Goal: Information Seeking & Learning: Learn about a topic

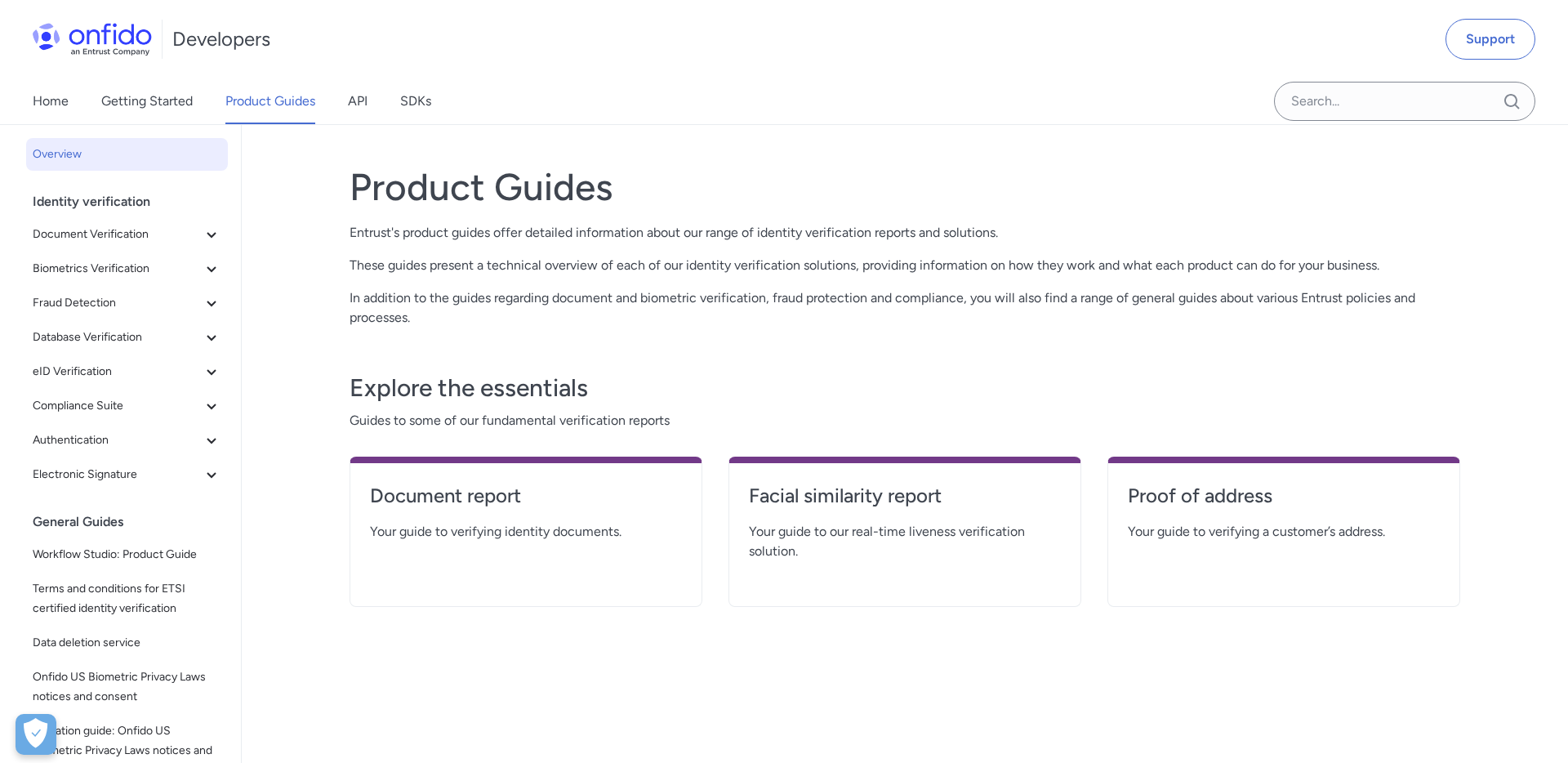
click at [355, 106] on link "API" at bounding box center [358, 102] width 19 height 46
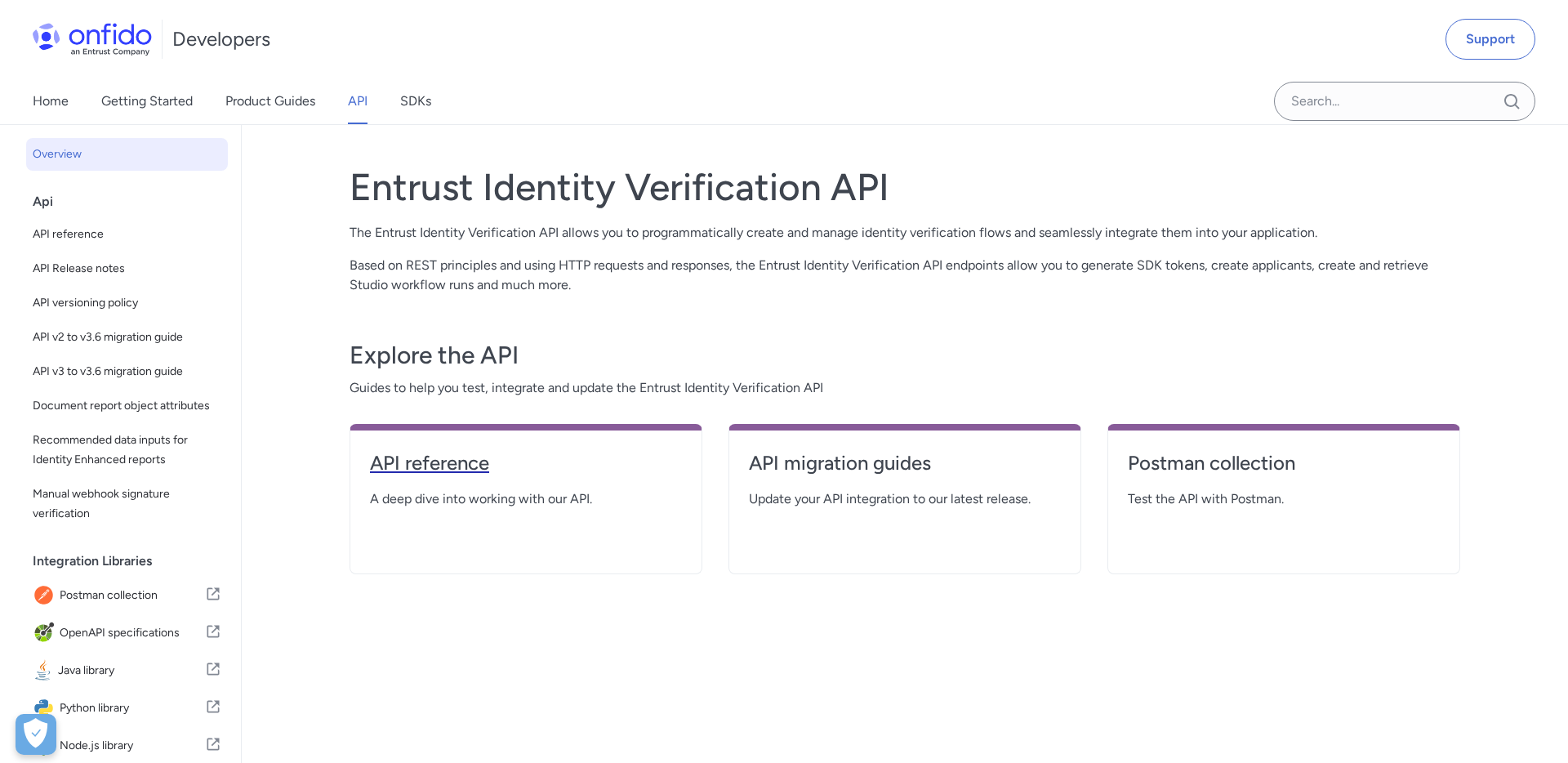
click at [466, 470] on h4 "API reference" at bounding box center [526, 463] width 312 height 26
select select "http"
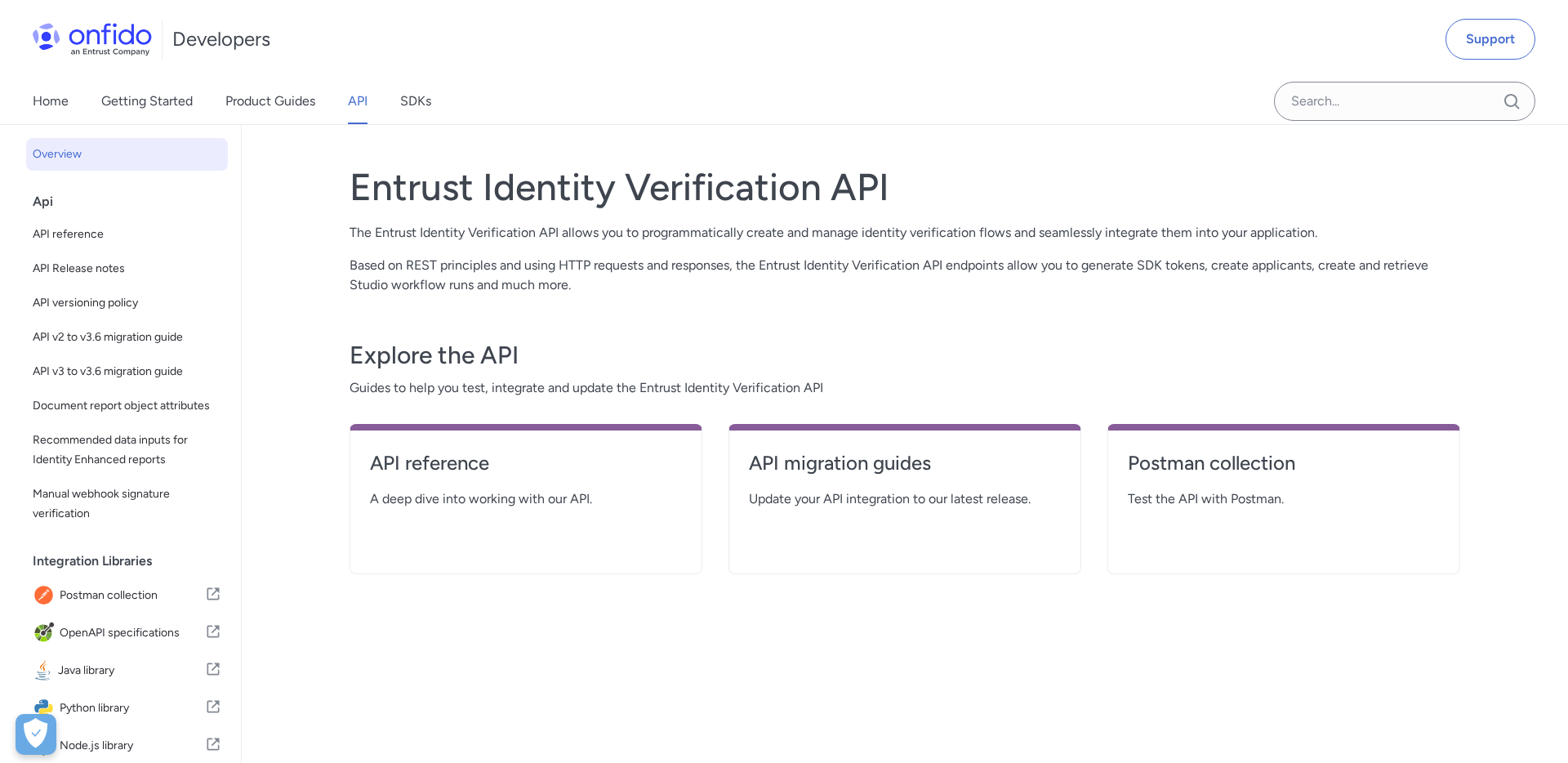
select select "http"
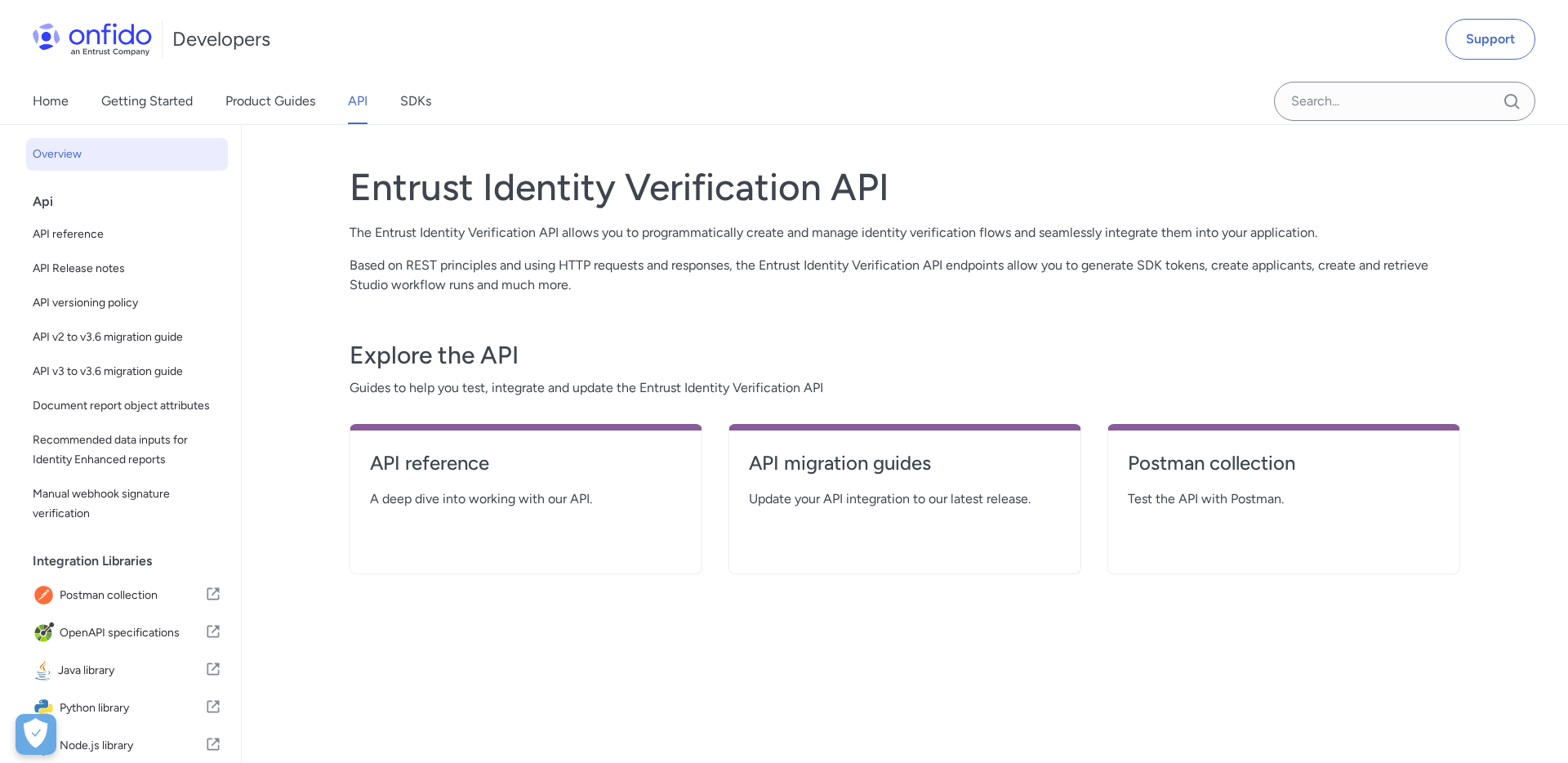
select select "http"
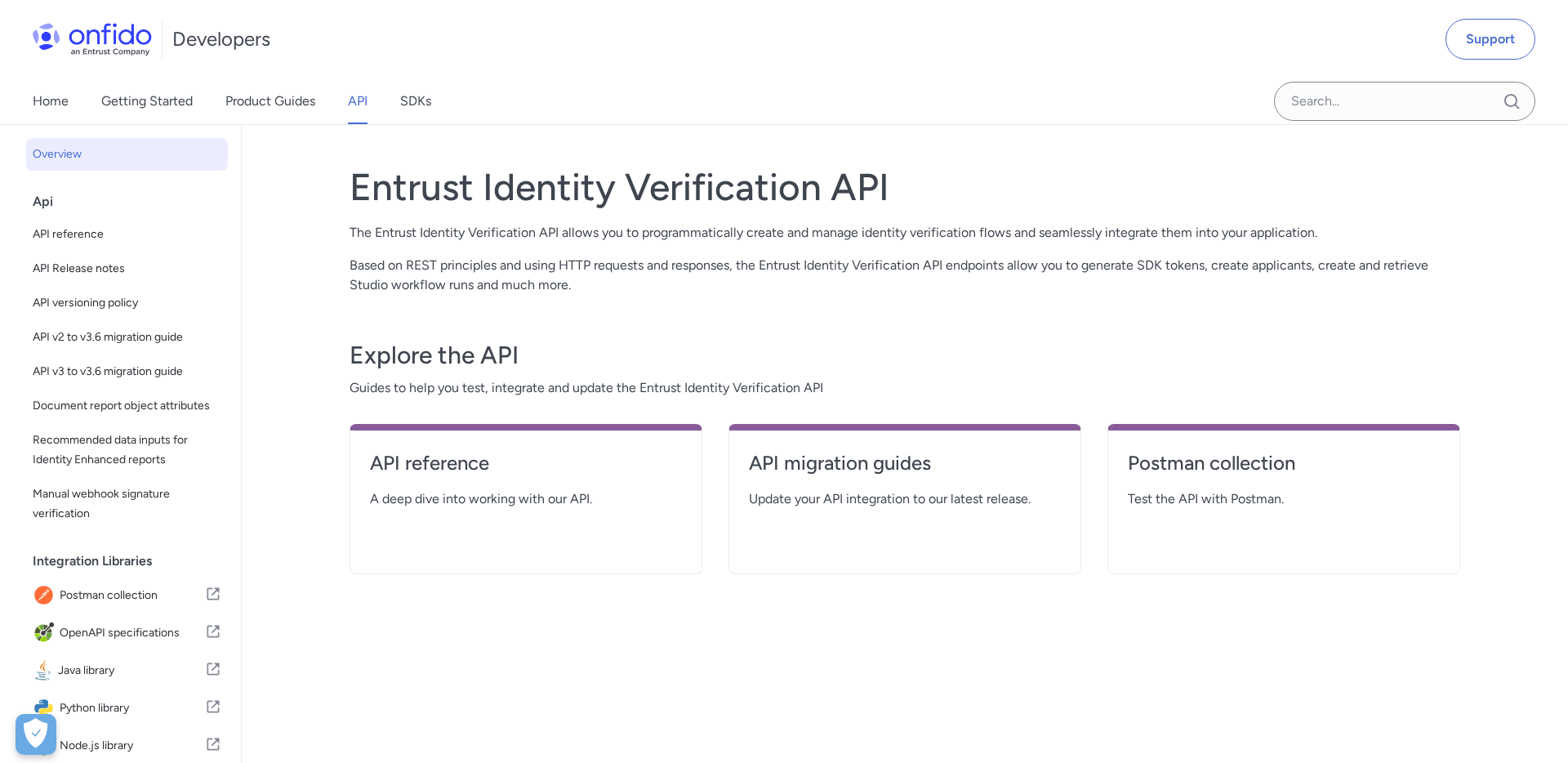
select select "http"
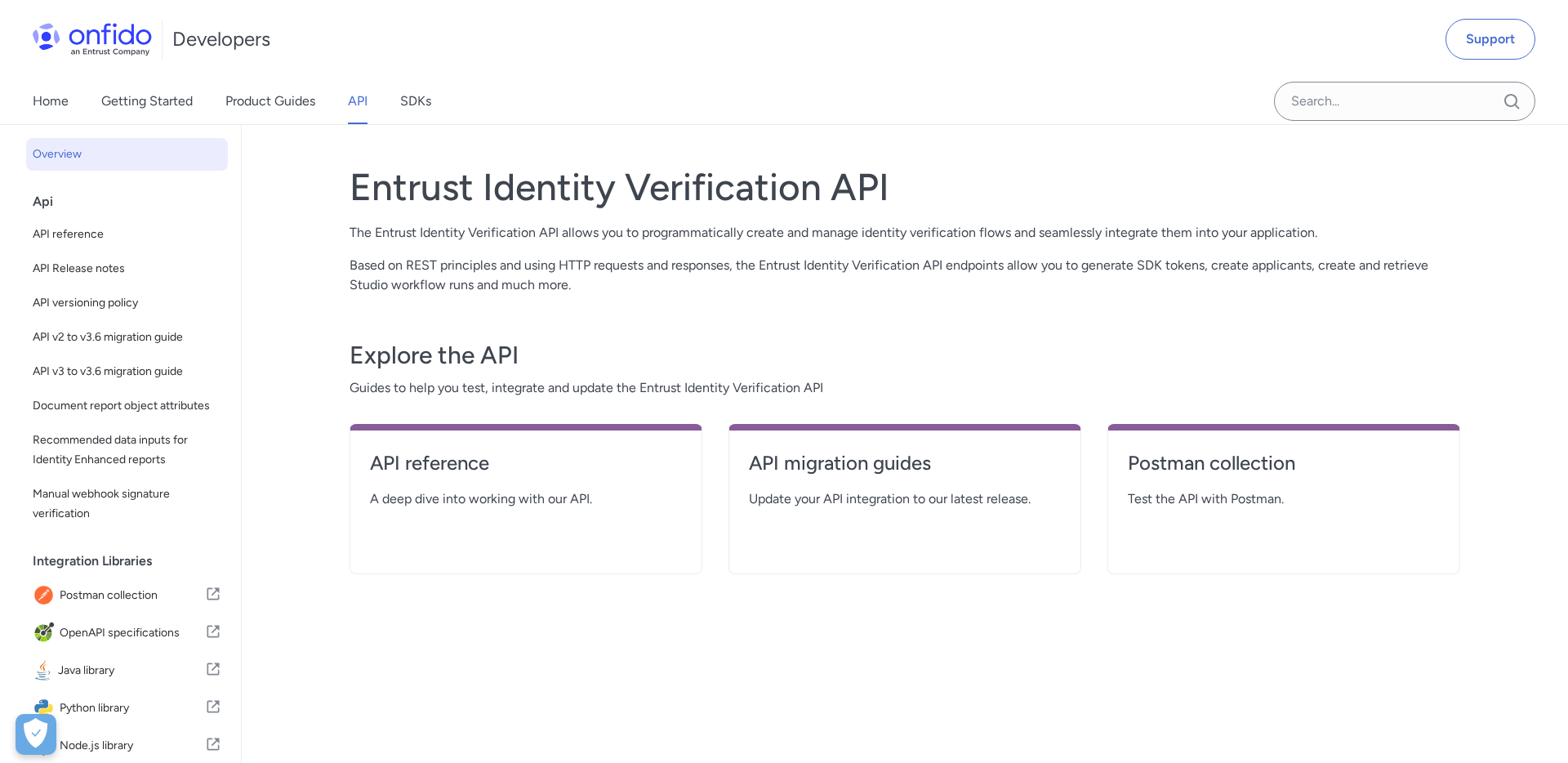
select select "http"
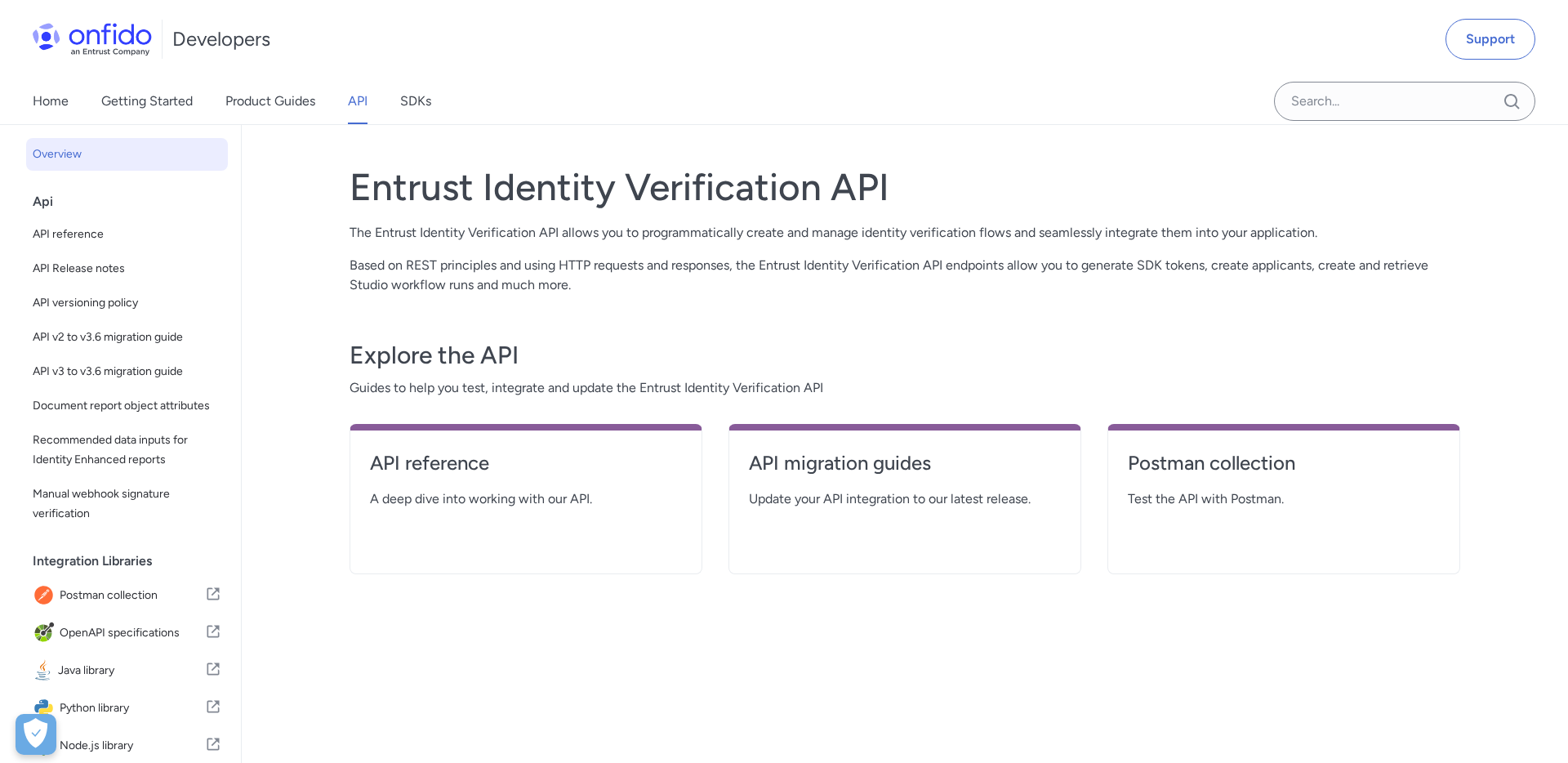
select select "http"
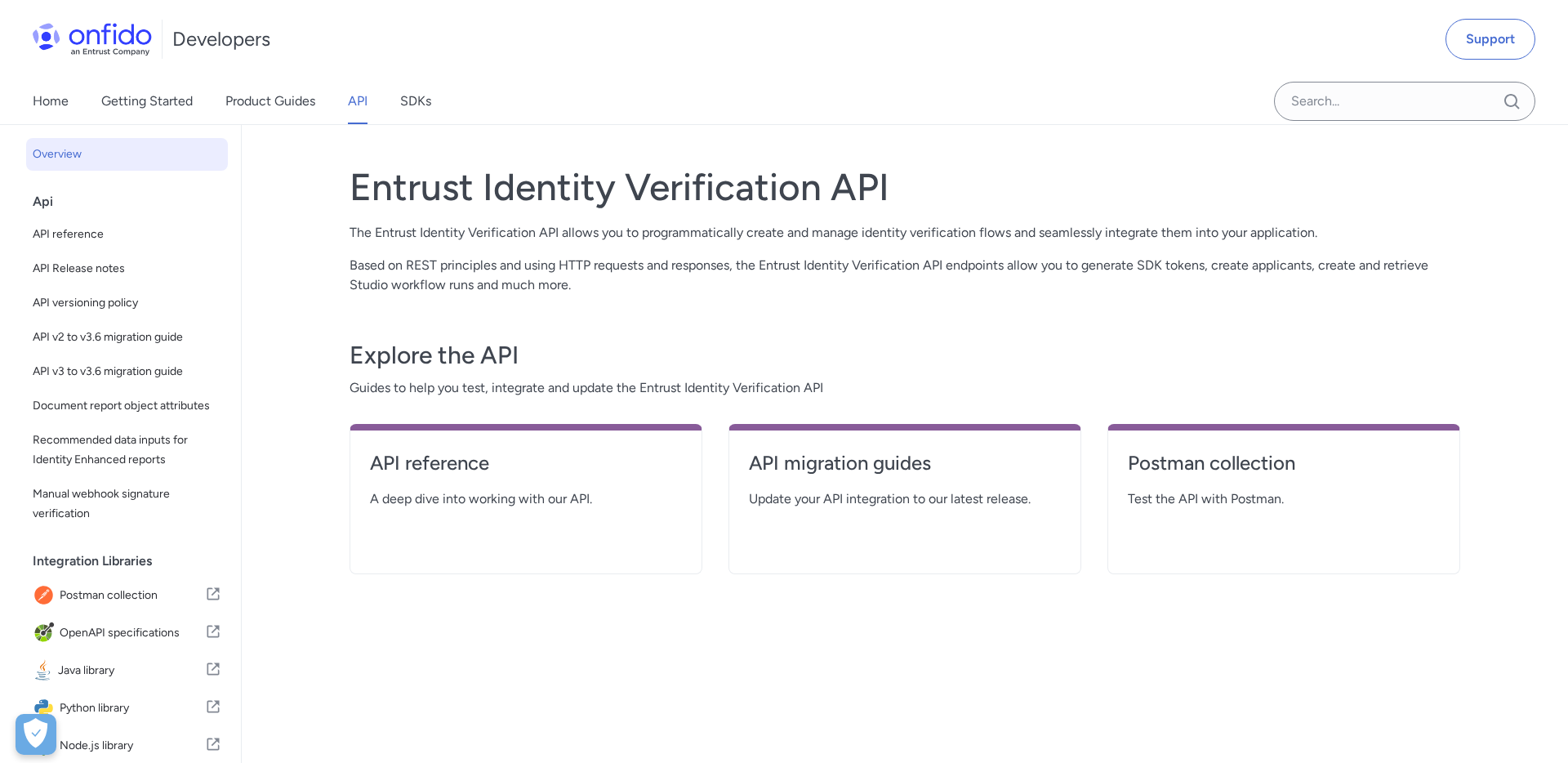
select select "http"
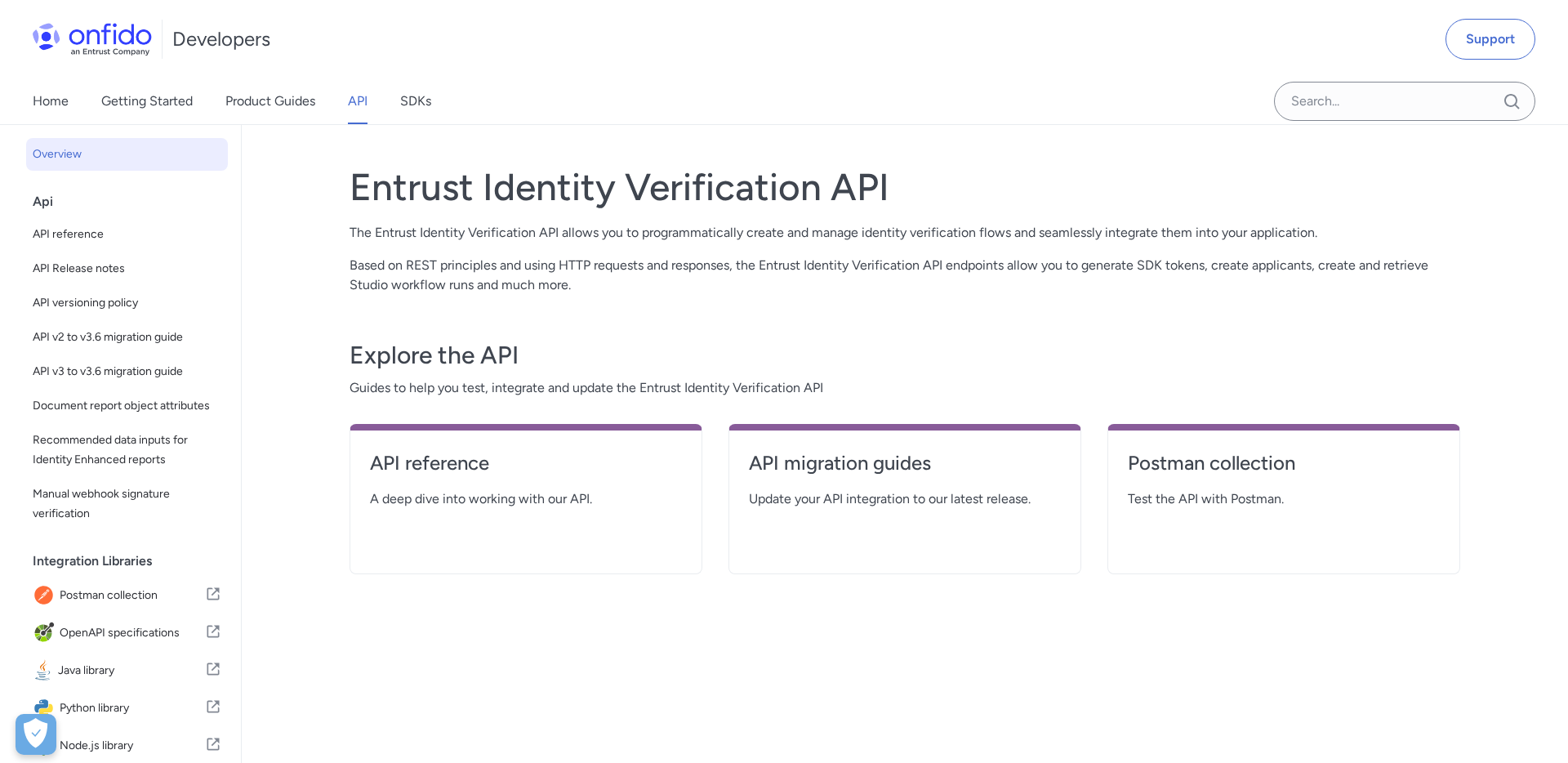
select select "http"
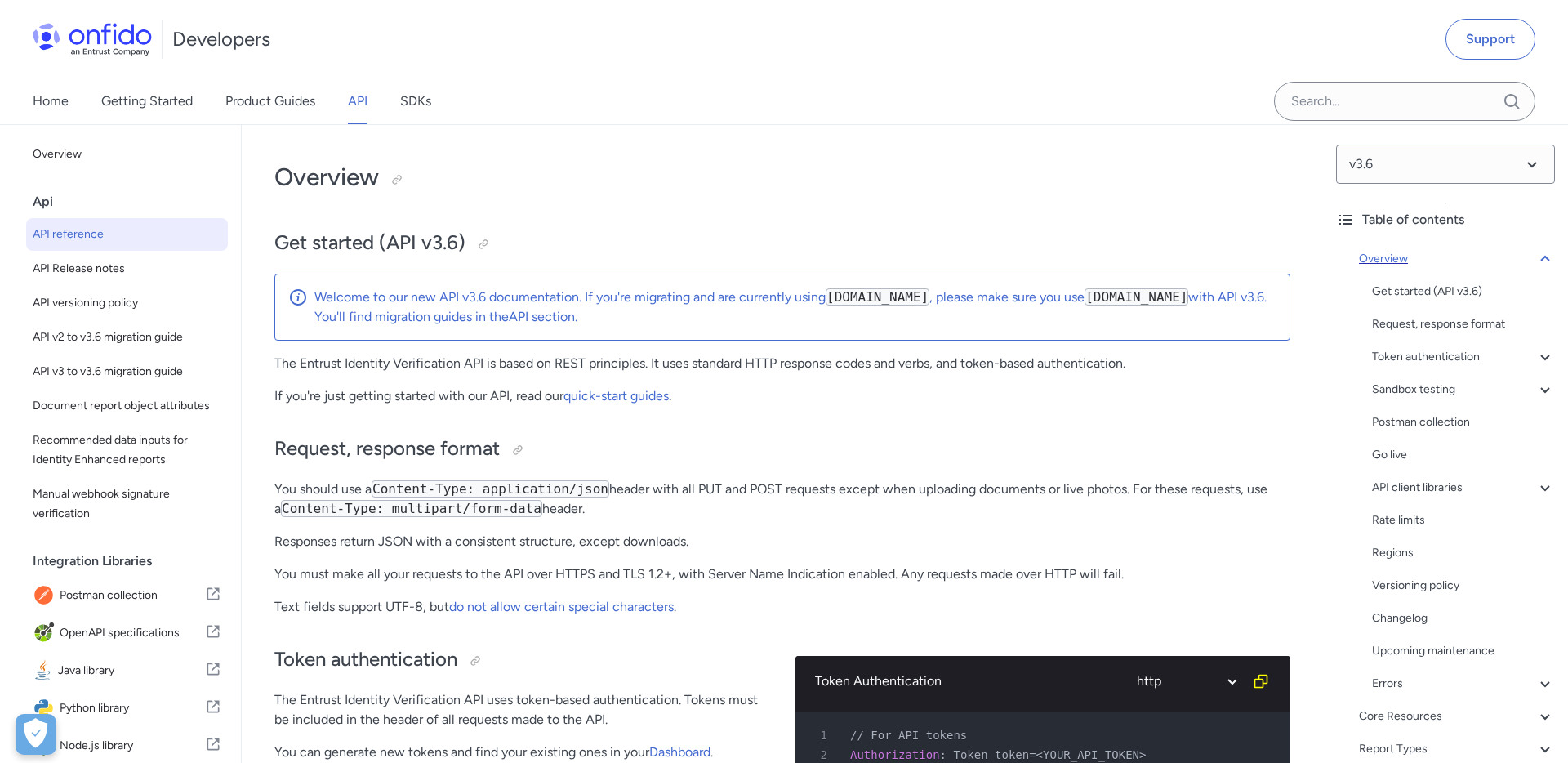
click at [1540, 261] on icon at bounding box center [1545, 259] width 19 height 19
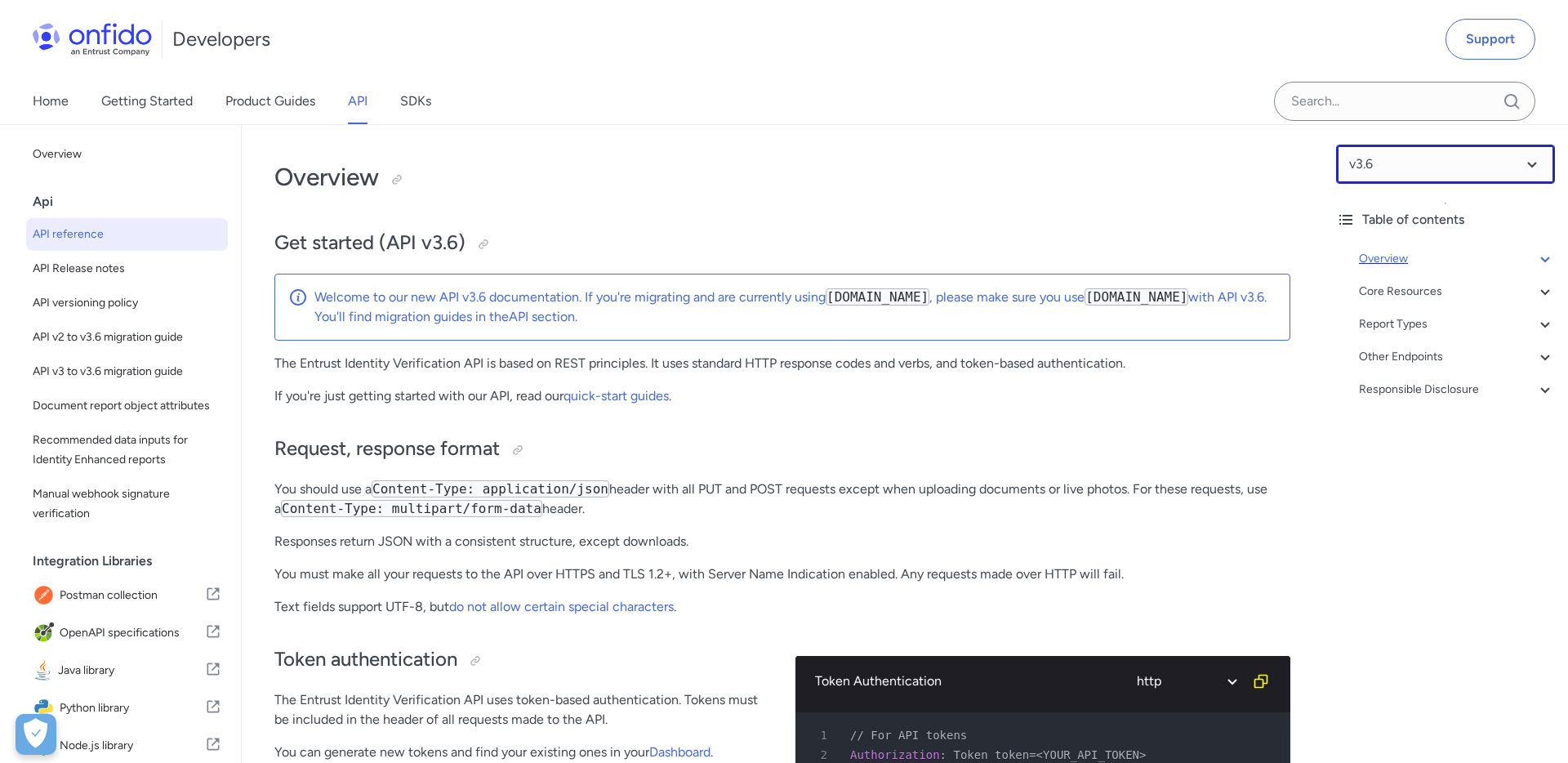
click at [1534, 163] on select at bounding box center [1446, 164] width 219 height 39
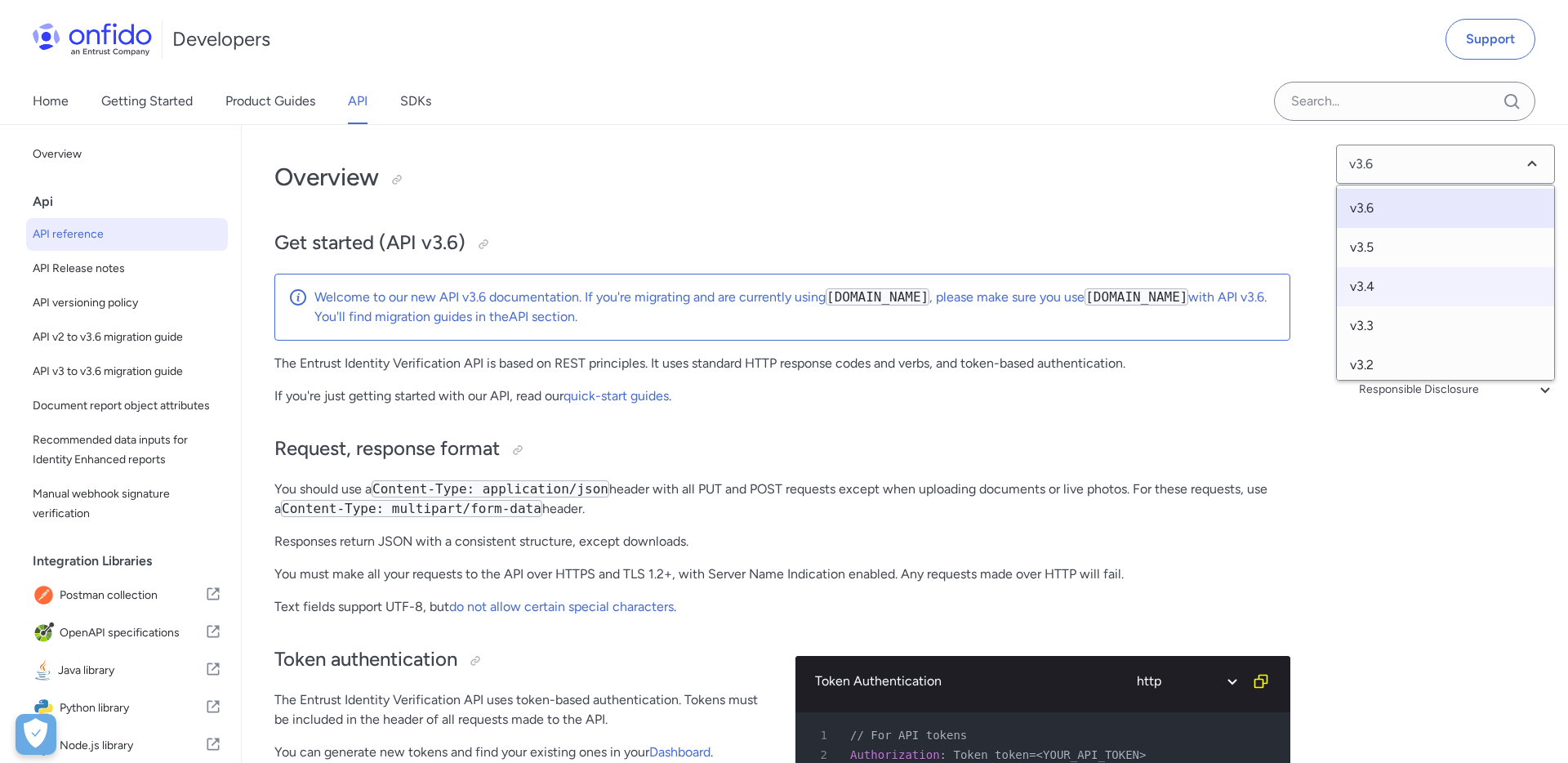
click at [1407, 285] on span "v3.4" at bounding box center [1446, 286] width 217 height 39
select select "3.4.0"
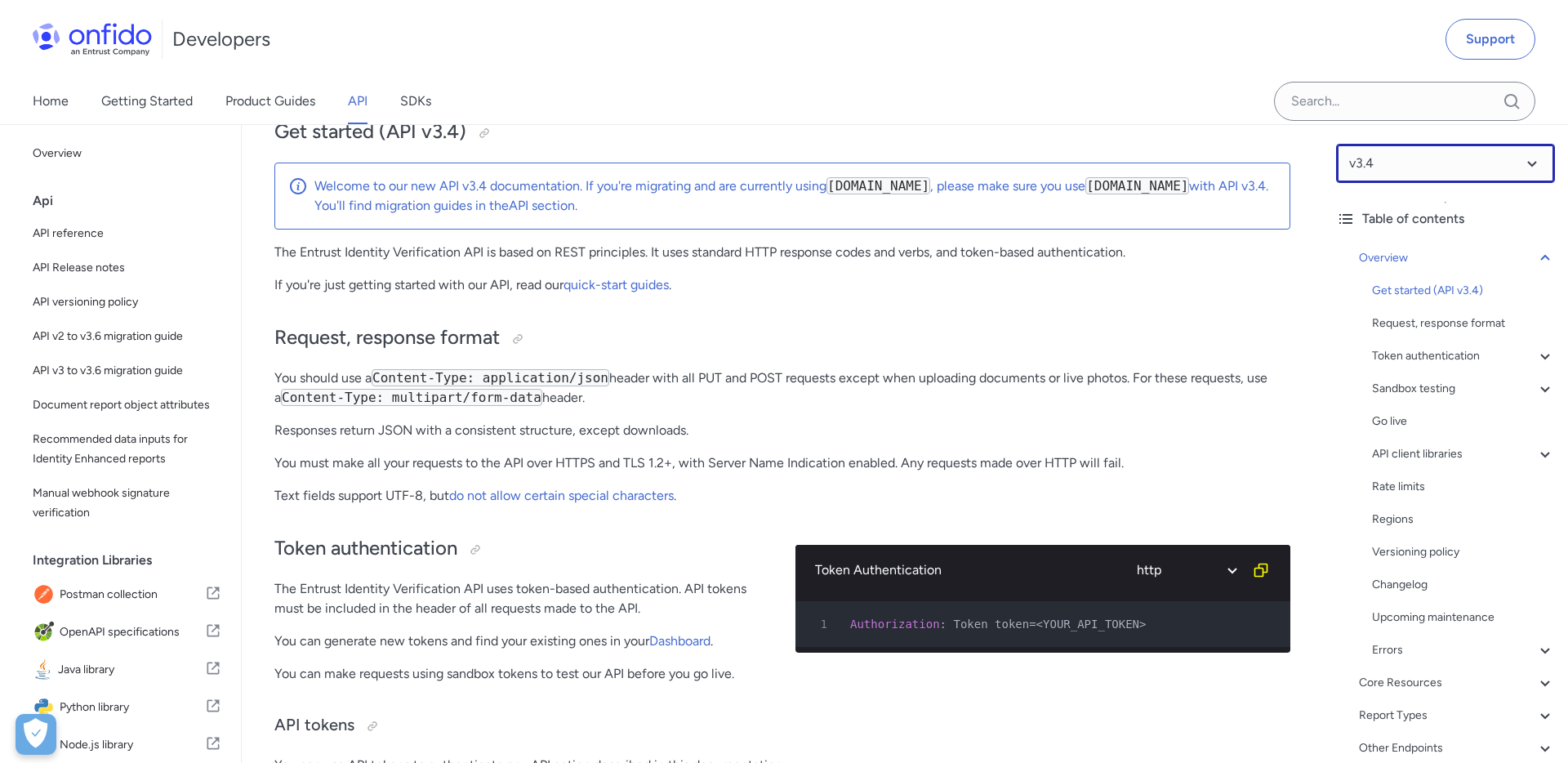
click at [1415, 161] on select at bounding box center [1446, 163] width 219 height 39
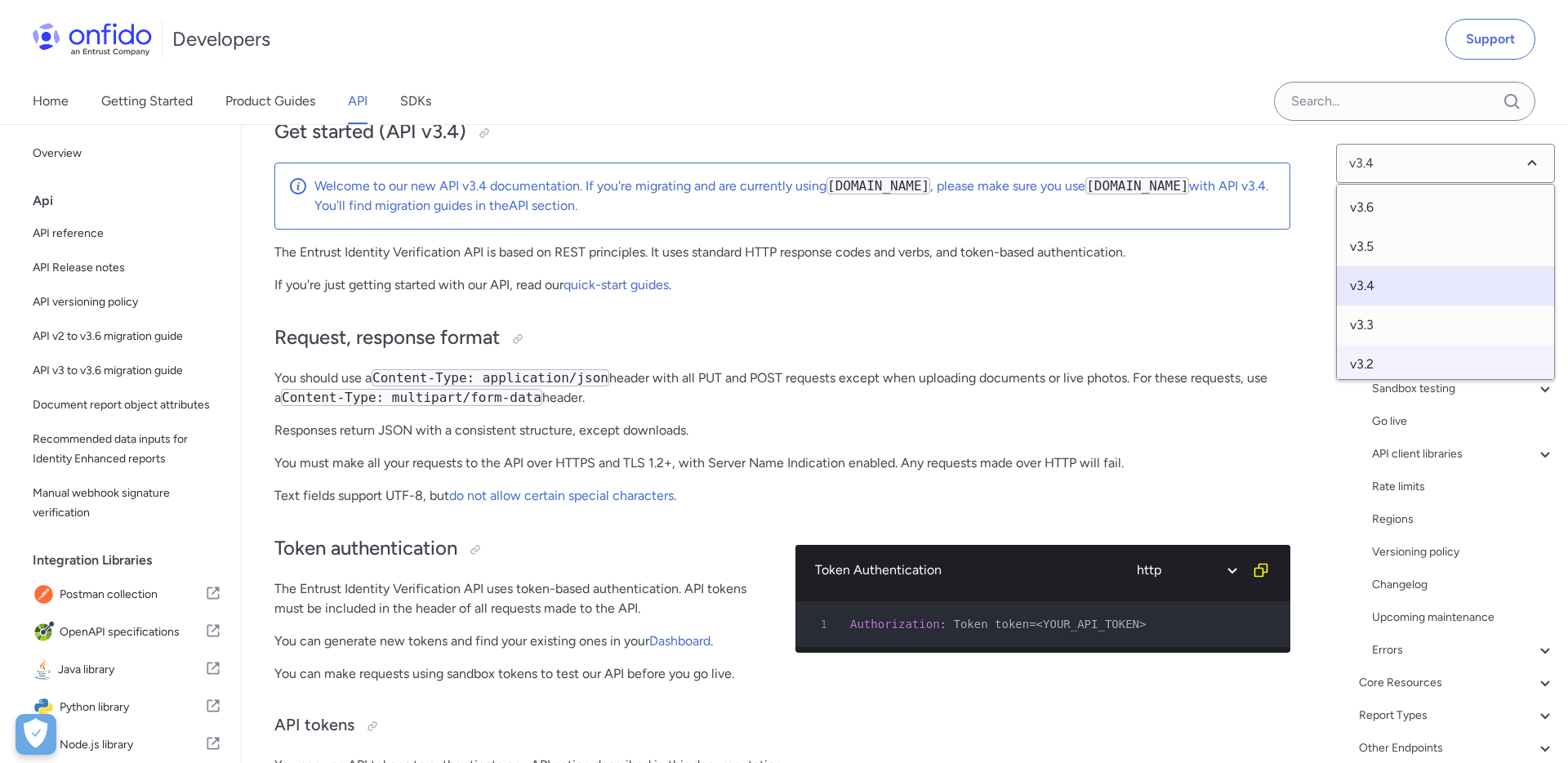
scroll to position [126, 0]
click at [1385, 355] on span "v2" at bounding box center [1446, 356] width 217 height 39
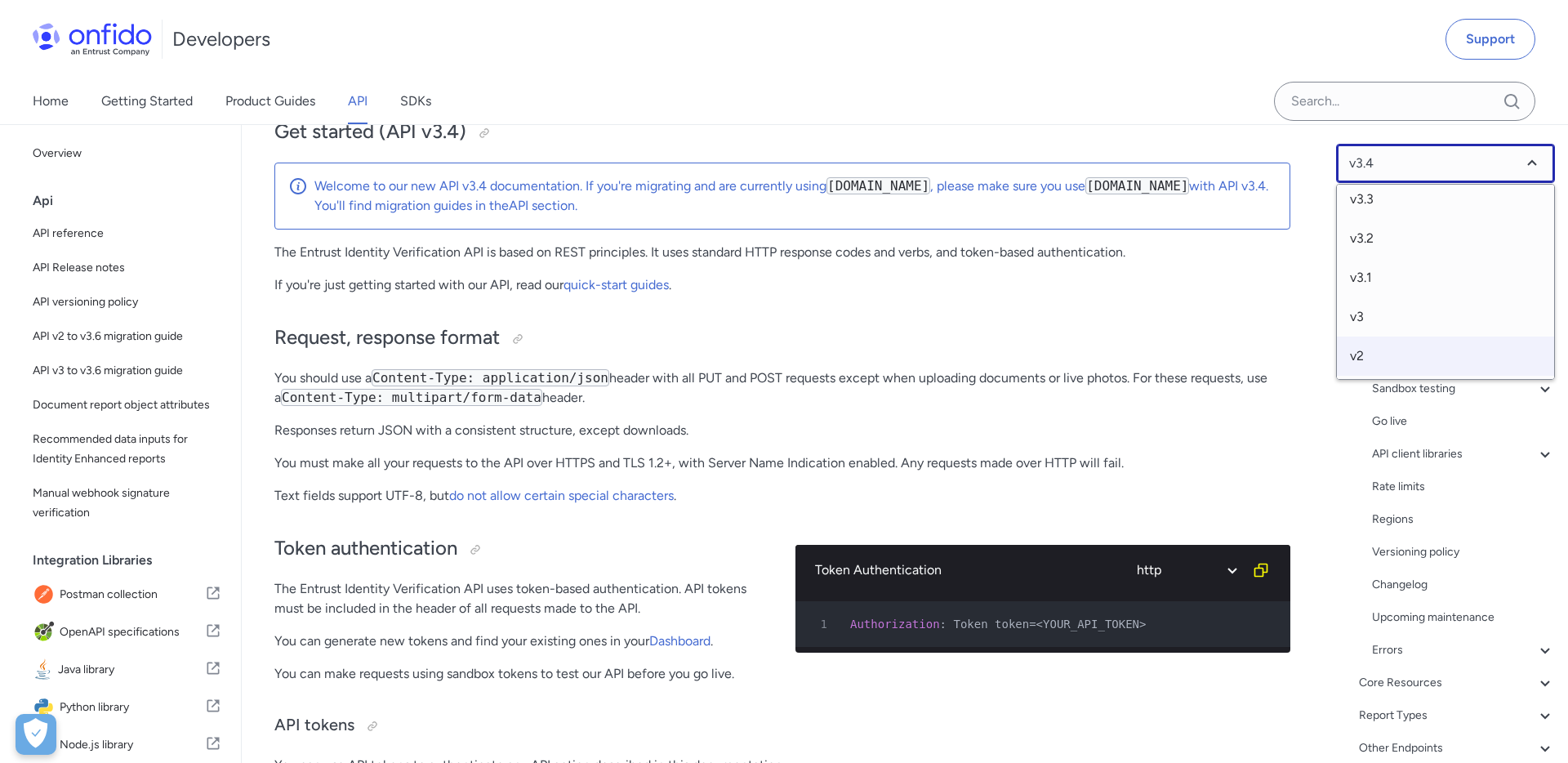
select select "2.0.0"
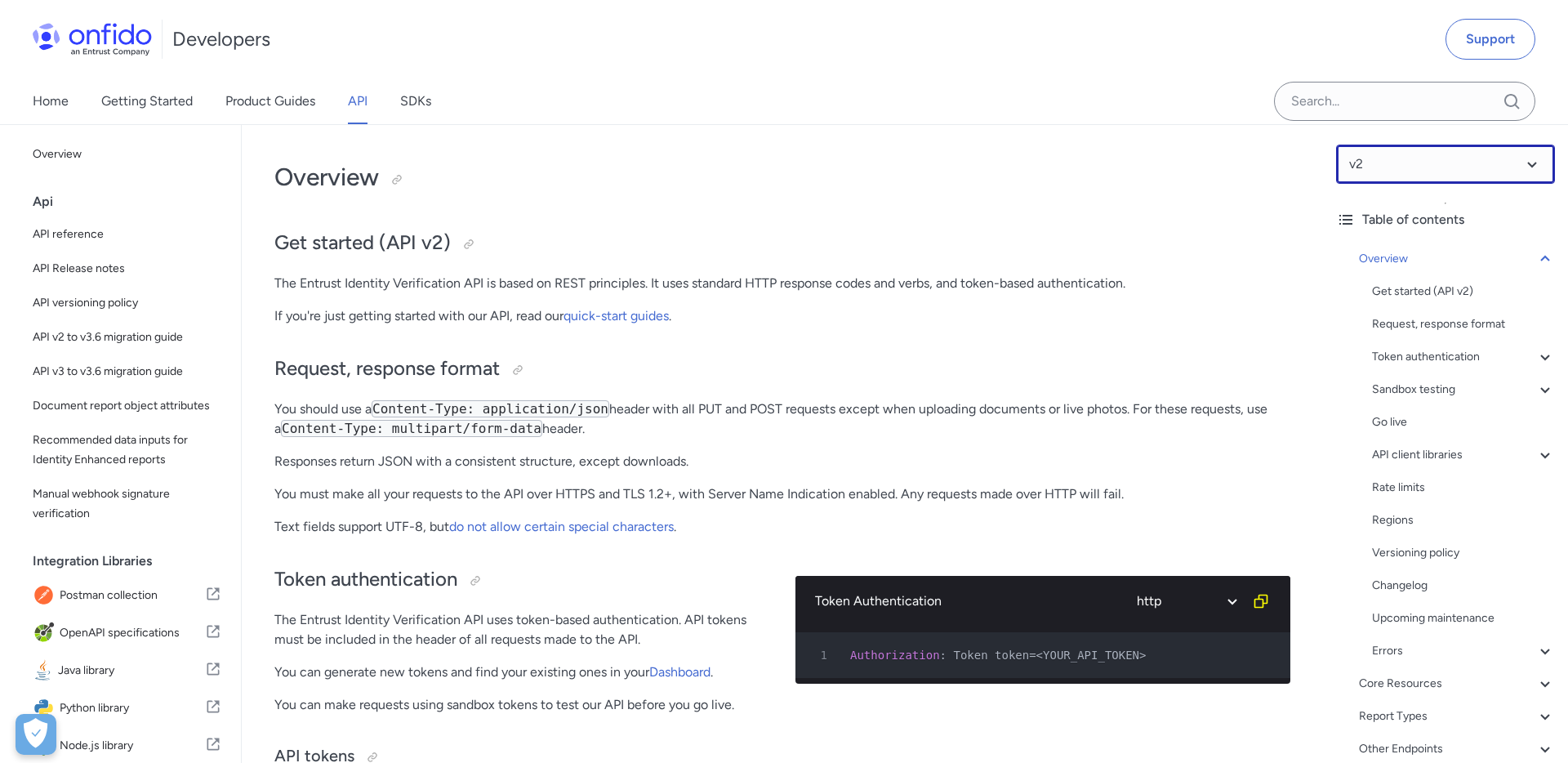
click at [1523, 159] on select at bounding box center [1446, 164] width 219 height 39
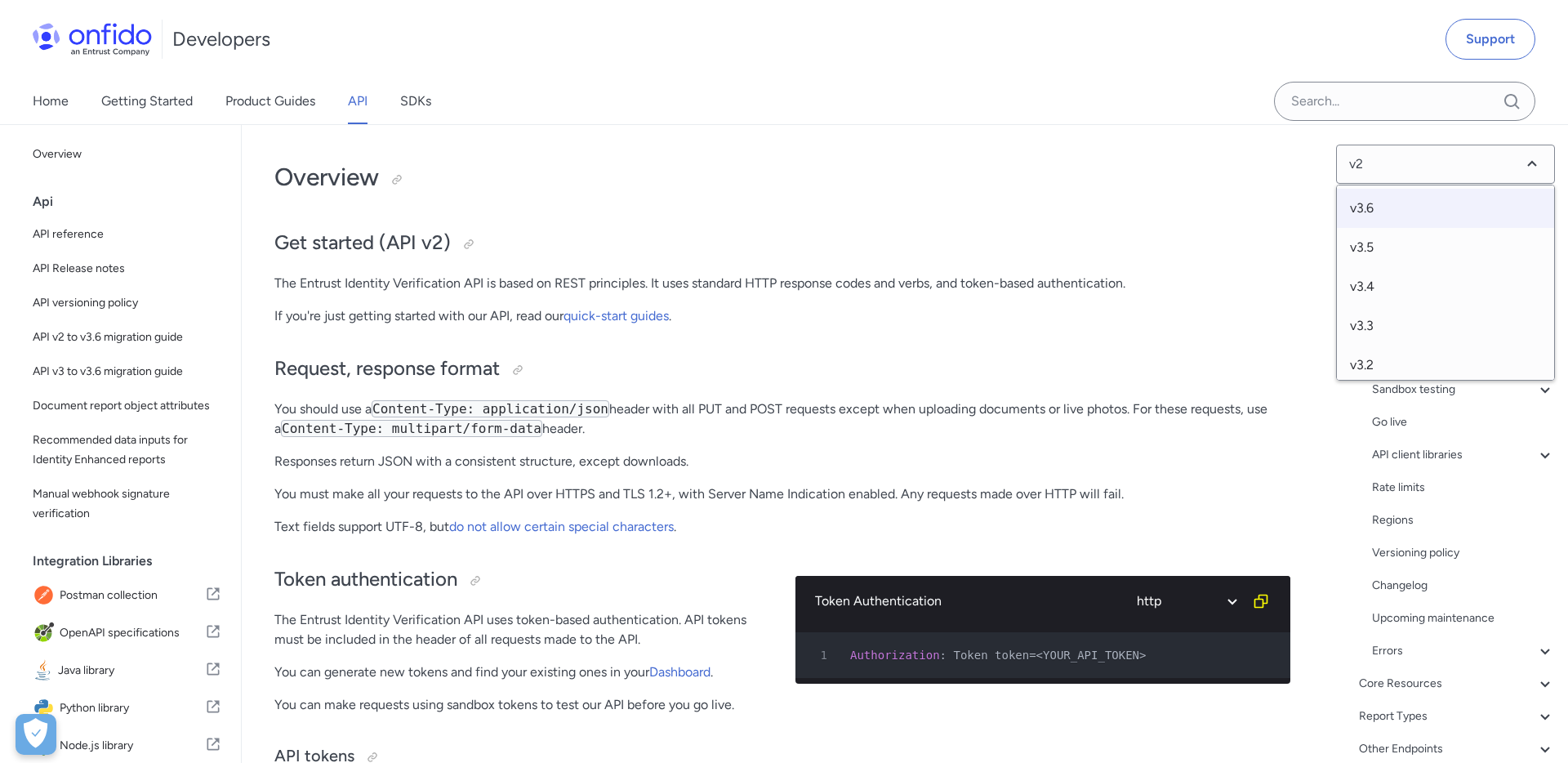
click at [1360, 214] on span "v3.6" at bounding box center [1446, 208] width 217 height 39
select select "3.6.0"
select select "http"
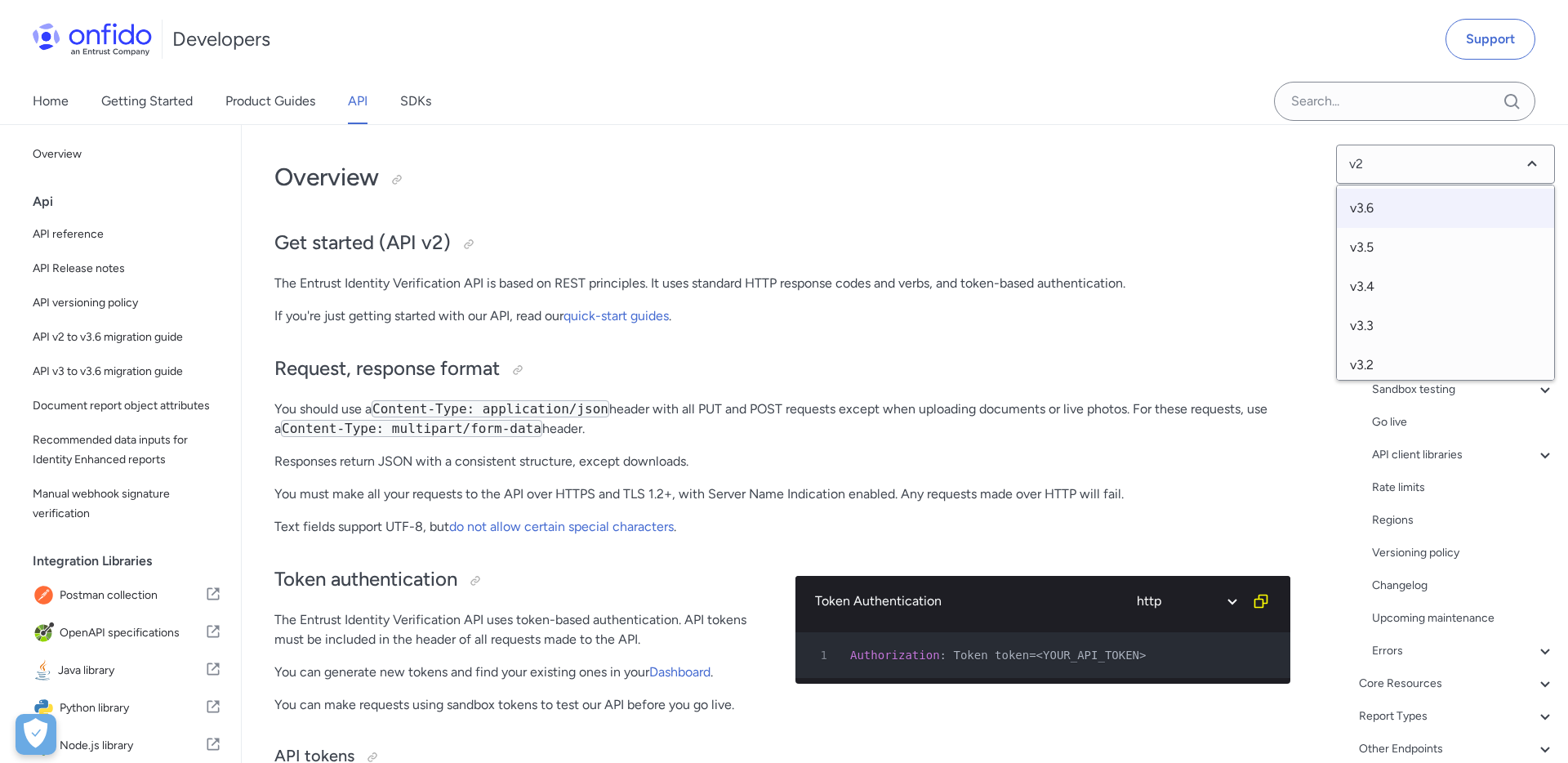
select select "http"
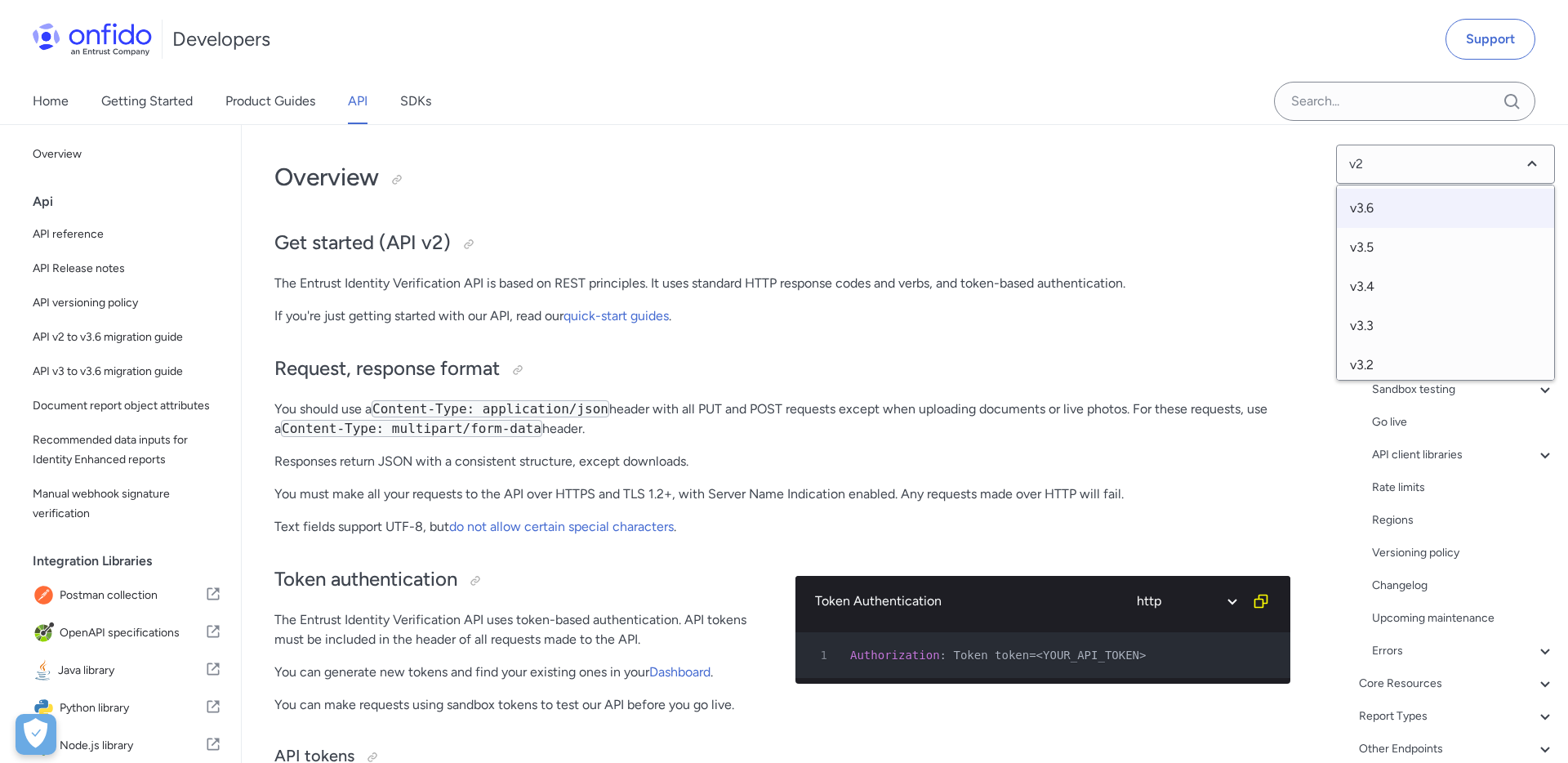
select select "http"
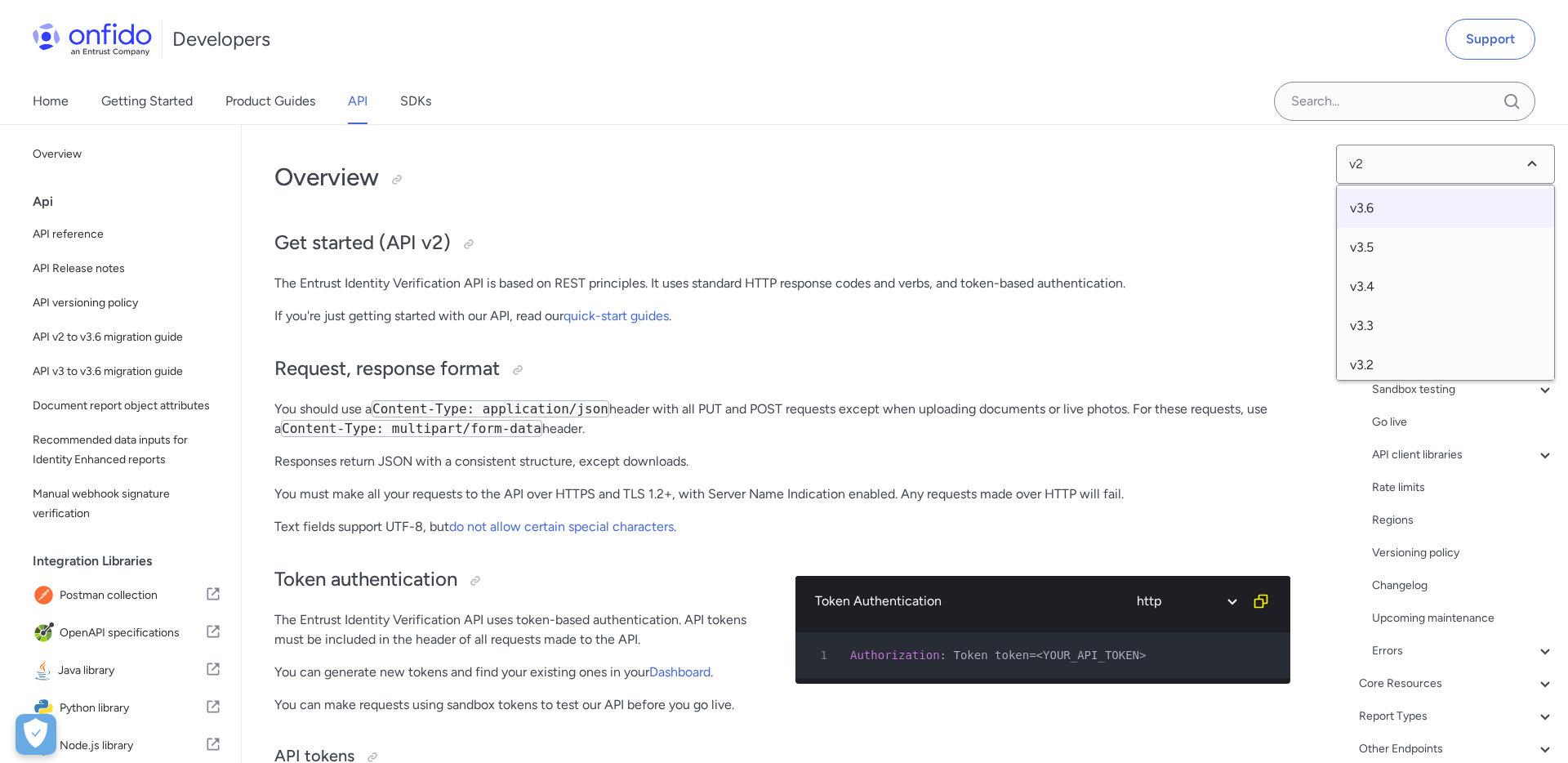
select select "http"
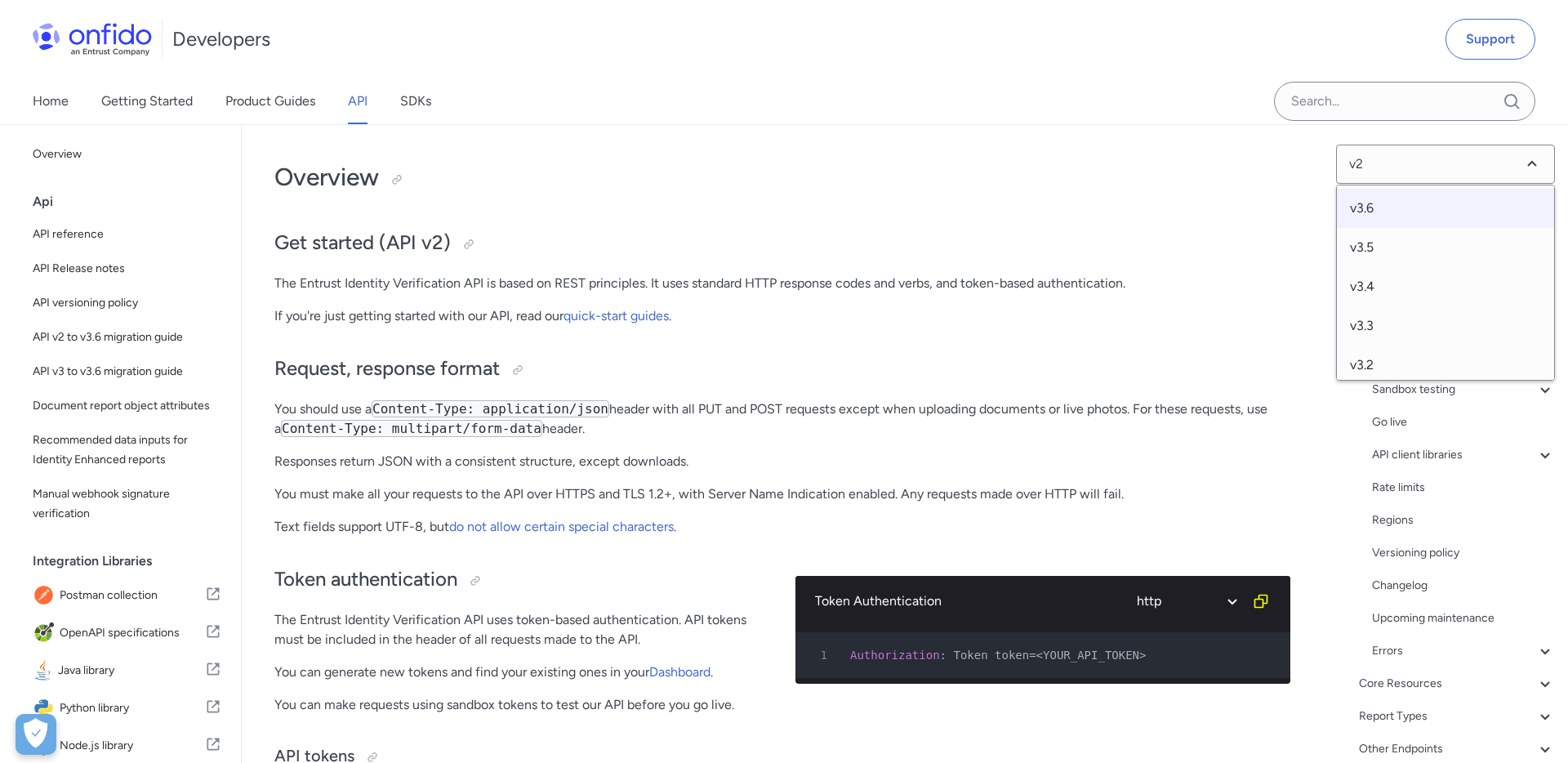
select select "http"
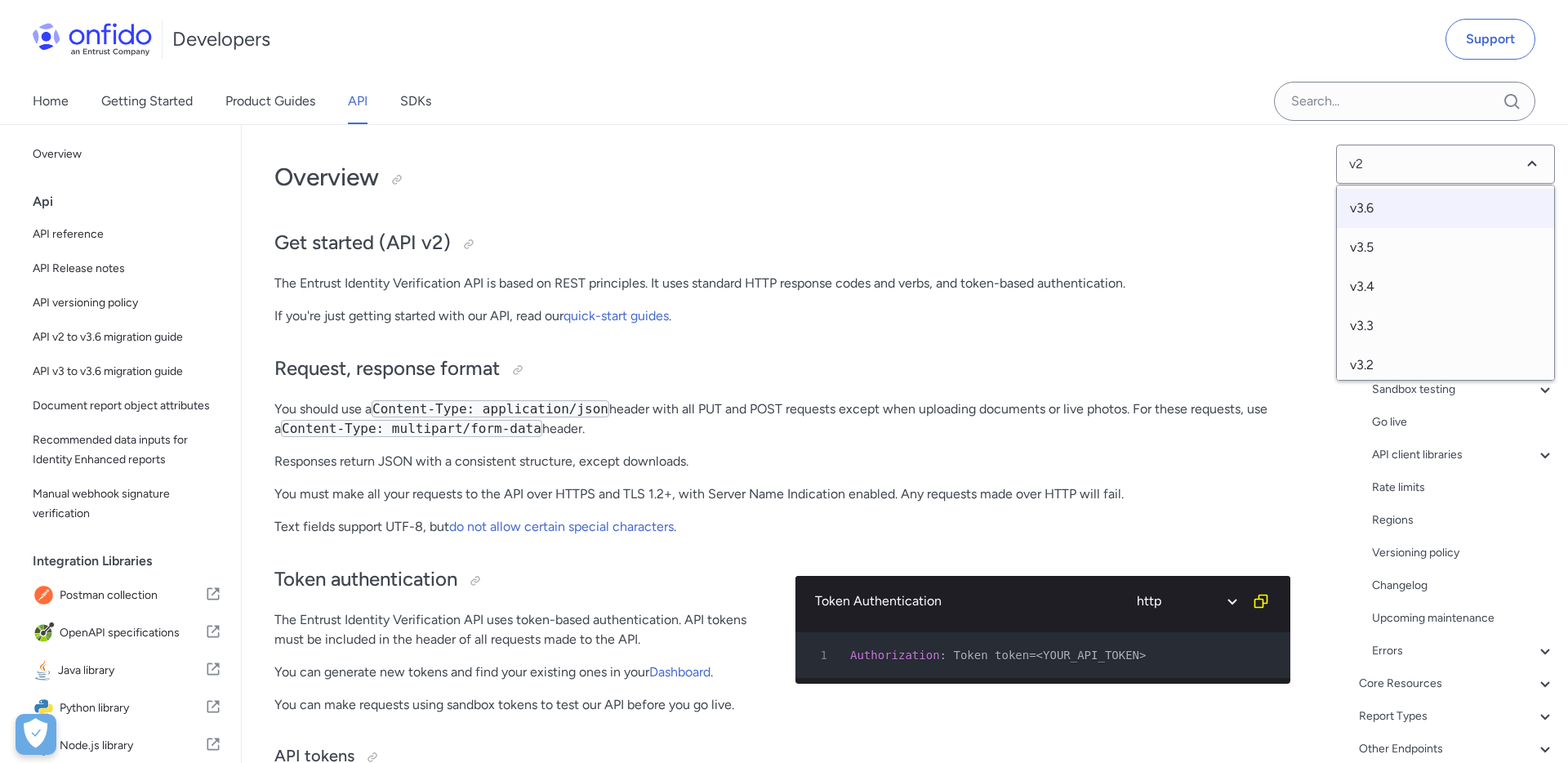
select select "http"
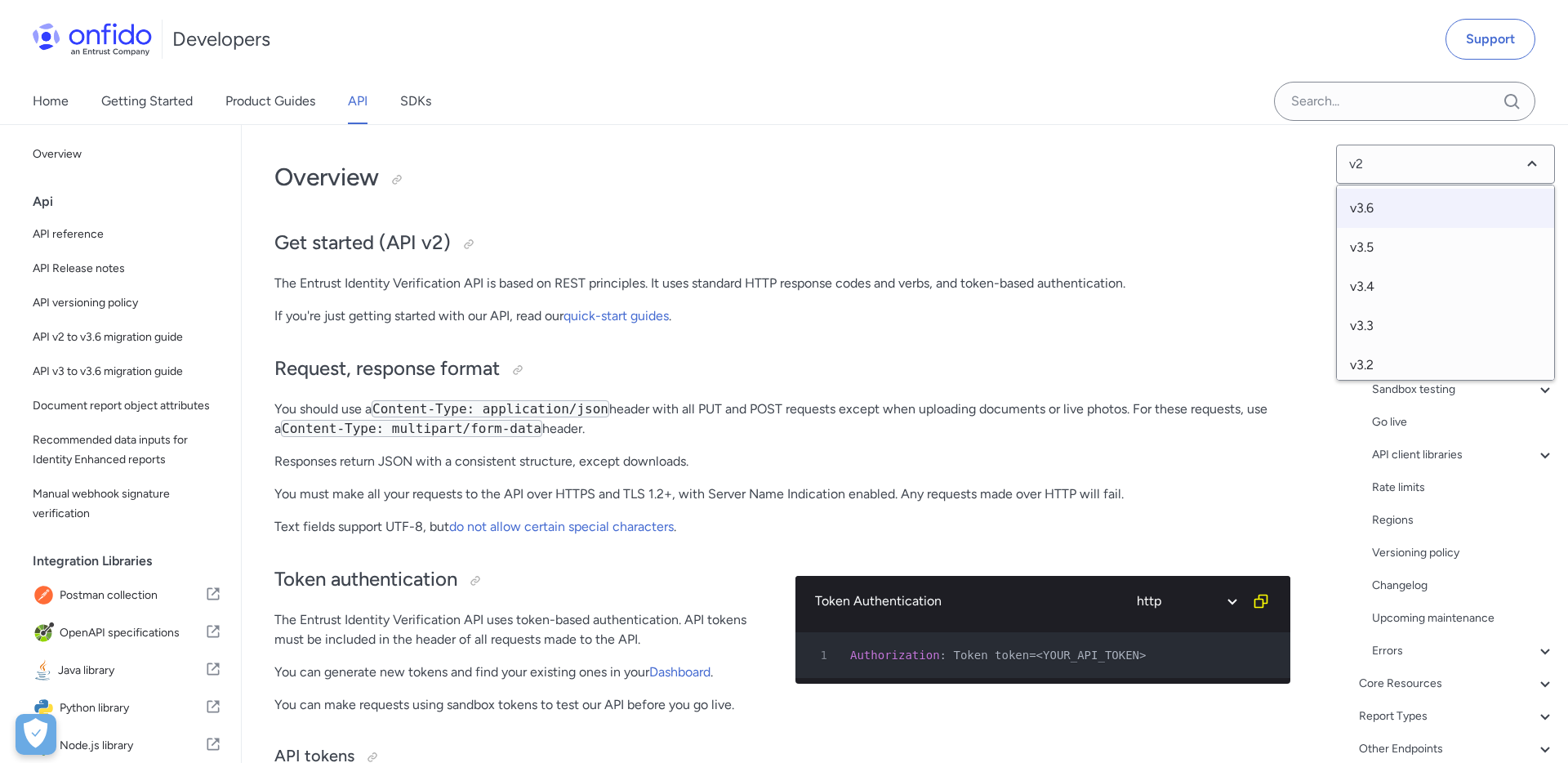
select select "http"
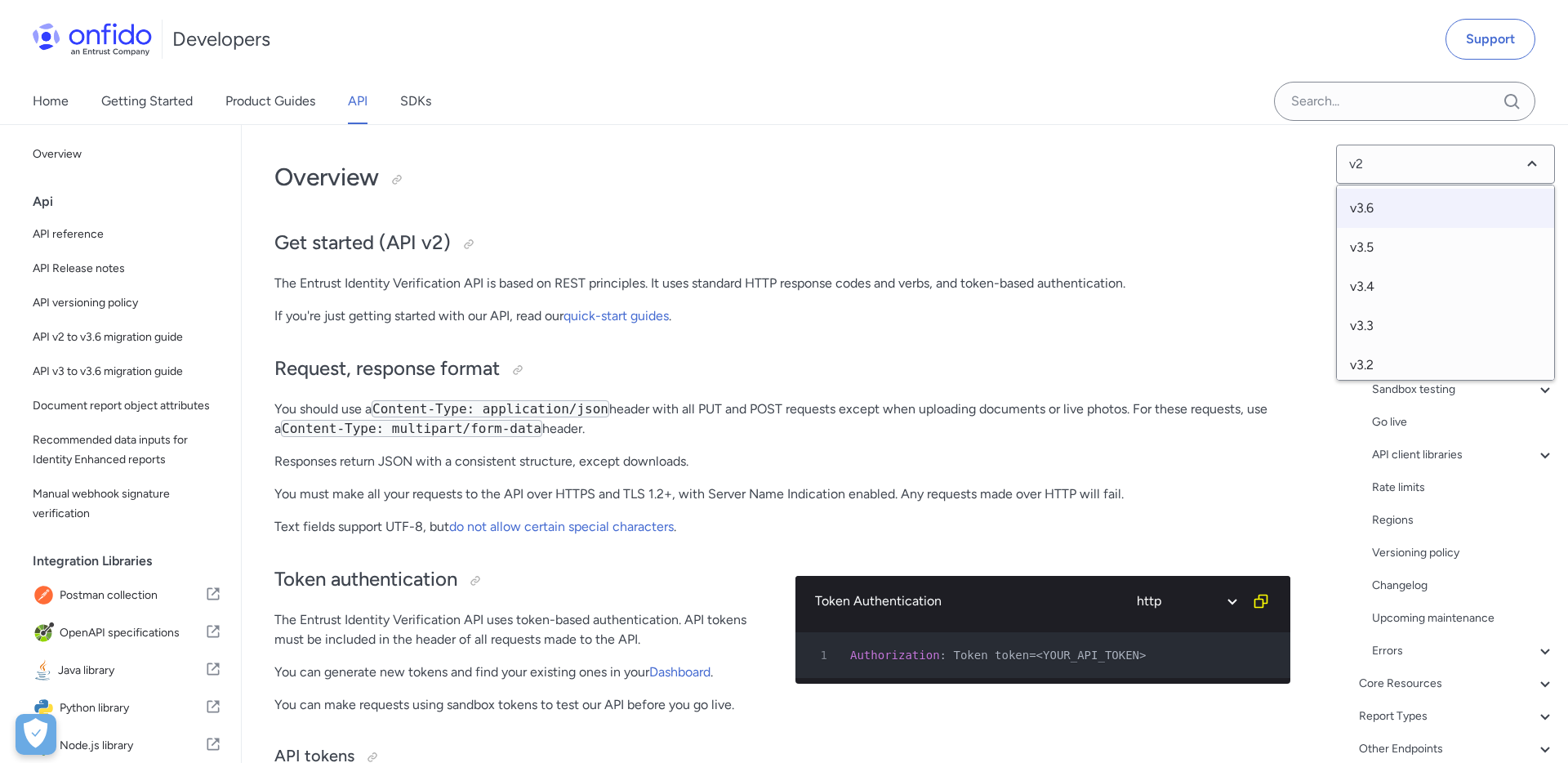
select select "http"
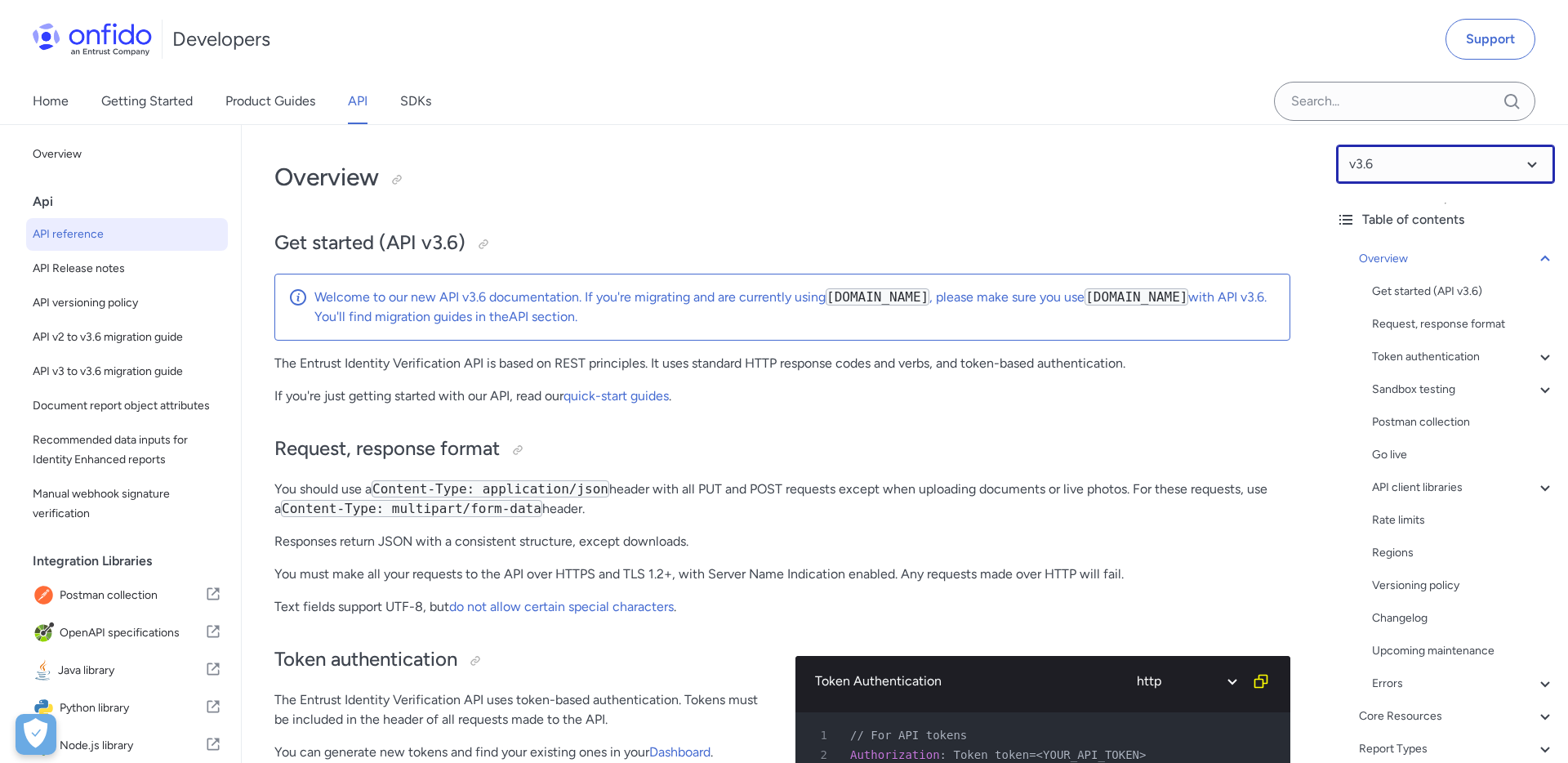
click at [1531, 167] on select at bounding box center [1446, 164] width 219 height 39
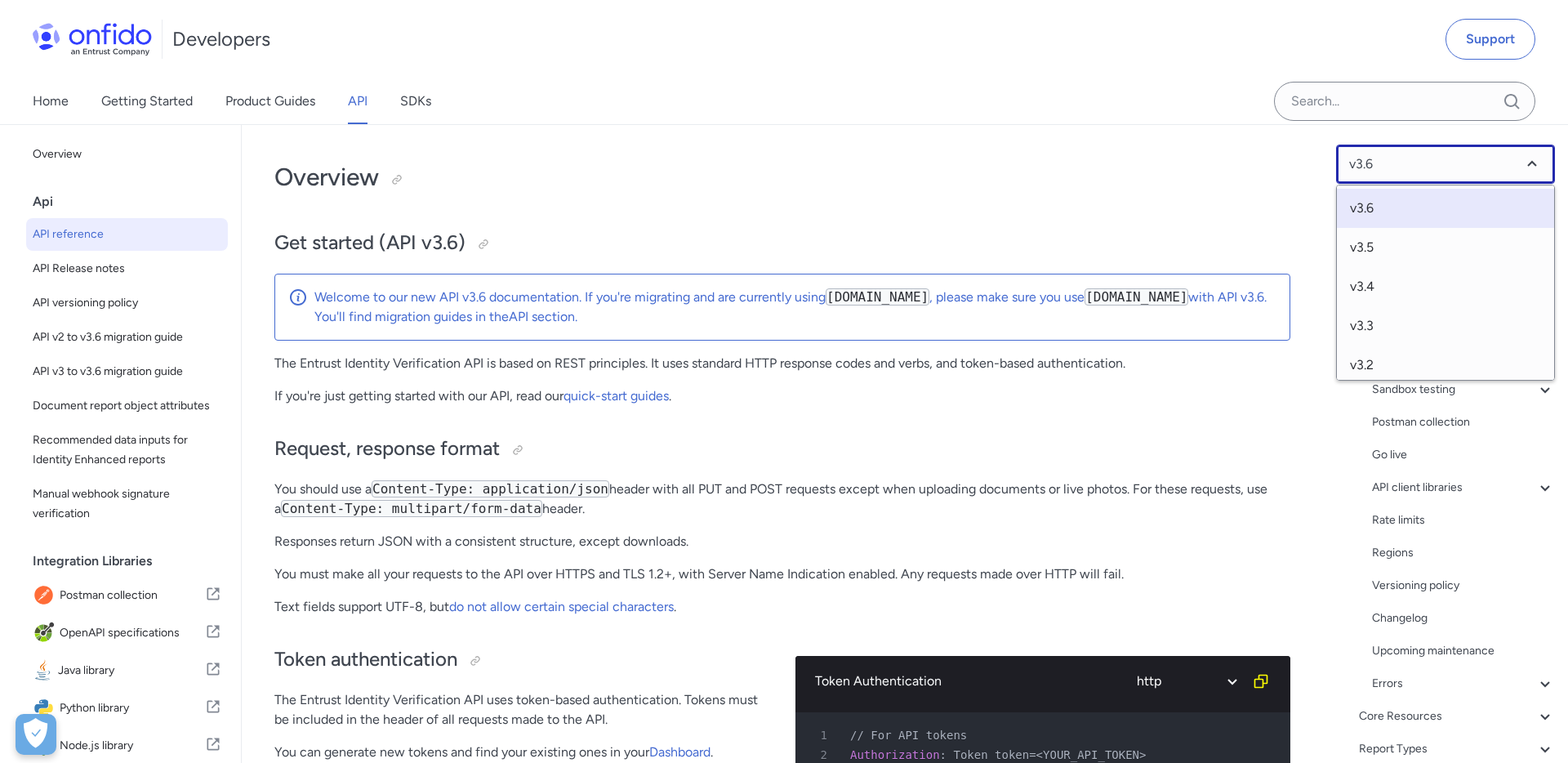
click at [1405, 168] on select at bounding box center [1446, 164] width 219 height 39
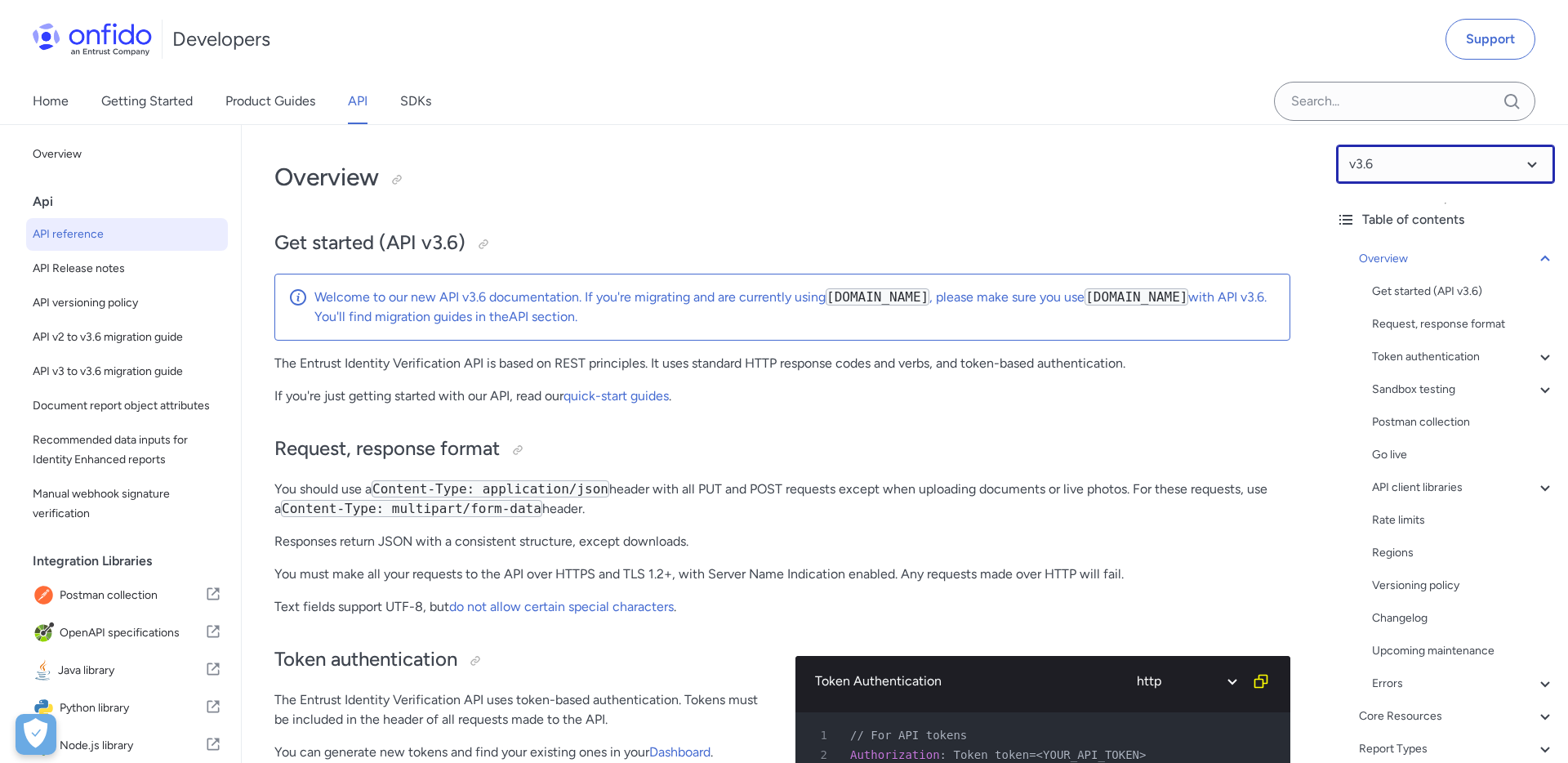
click at [1382, 164] on select at bounding box center [1446, 164] width 219 height 39
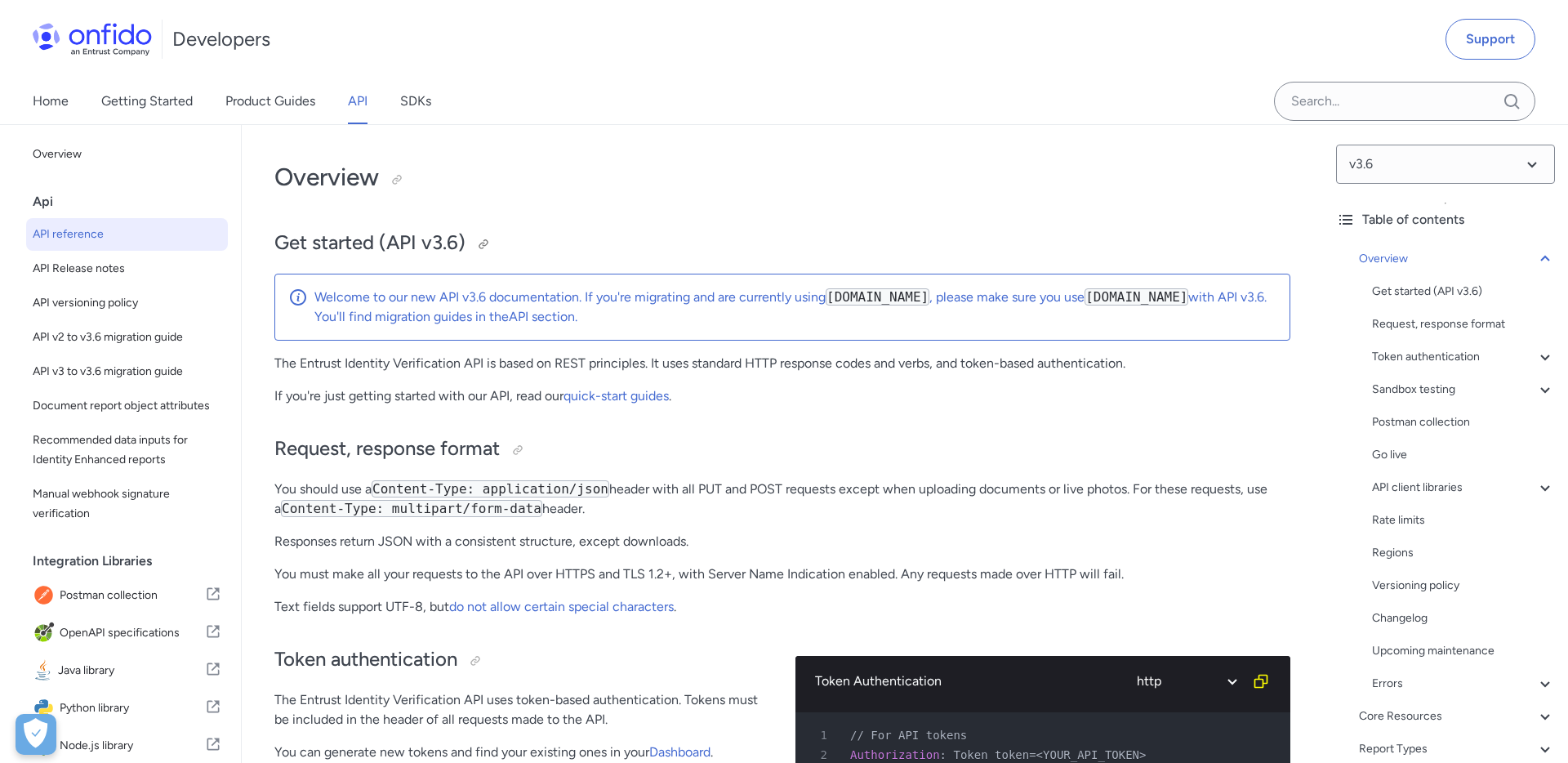
click at [770, 232] on h2 "Get started (API v3.6)" at bounding box center [782, 243] width 1016 height 28
